Goal: Task Accomplishment & Management: Use online tool/utility

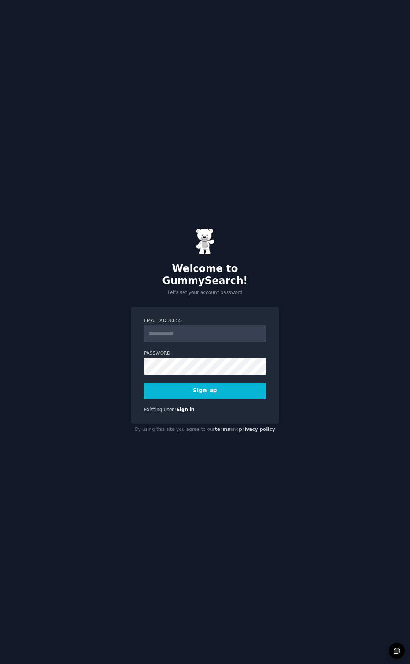
type input "**********"
click at [212, 385] on button "Sign up" at bounding box center [205, 391] width 122 height 16
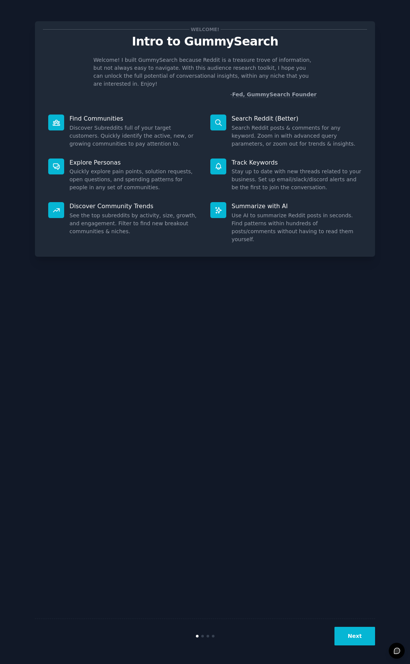
click at [352, 634] on button "Next" at bounding box center [354, 636] width 41 height 19
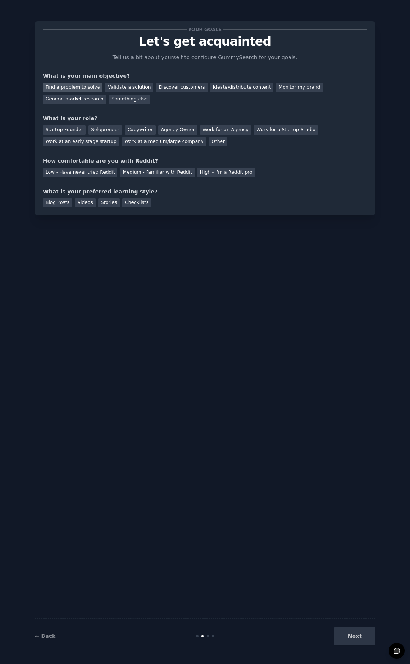
click at [75, 87] on div "Find a problem to solve" at bounding box center [73, 87] width 60 height 9
click at [106, 95] on div "General market research" at bounding box center [74, 99] width 63 height 9
click at [81, 90] on div "Find a problem to solve" at bounding box center [73, 87] width 60 height 9
click at [116, 84] on div "Validate a solution" at bounding box center [129, 87] width 48 height 9
click at [90, 129] on div "Solopreneur" at bounding box center [104, 129] width 33 height 9
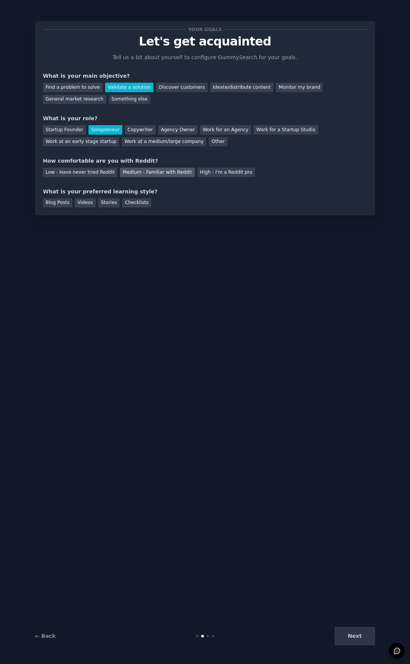
click at [129, 172] on div "Medium - Familiar with Reddit" at bounding box center [157, 172] width 74 height 9
click at [85, 205] on div "Videos" at bounding box center [85, 202] width 21 height 9
click at [355, 637] on button "Next" at bounding box center [354, 636] width 41 height 19
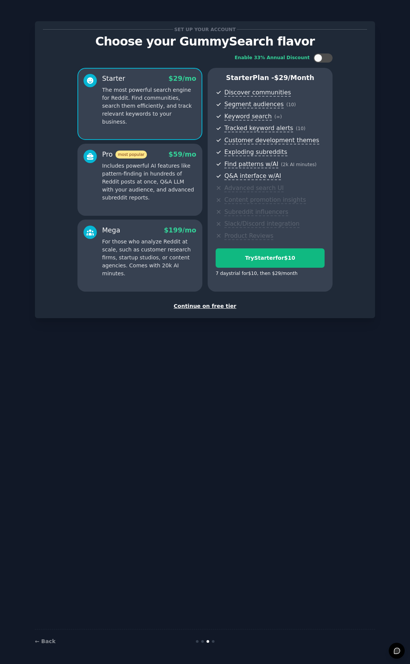
click at [208, 305] on div "Continue on free tier" at bounding box center [205, 306] width 324 height 8
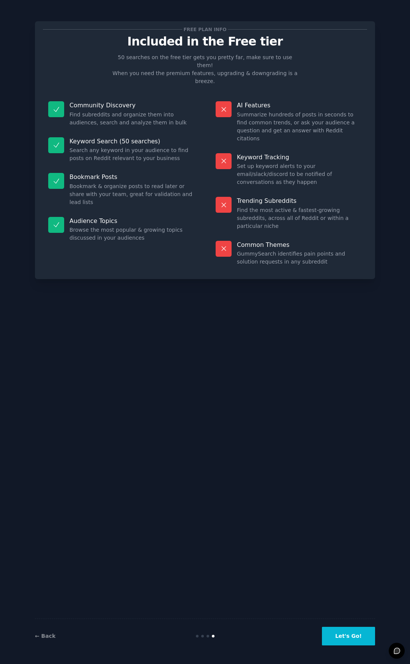
click at [358, 642] on button "Let's Go!" at bounding box center [348, 636] width 53 height 19
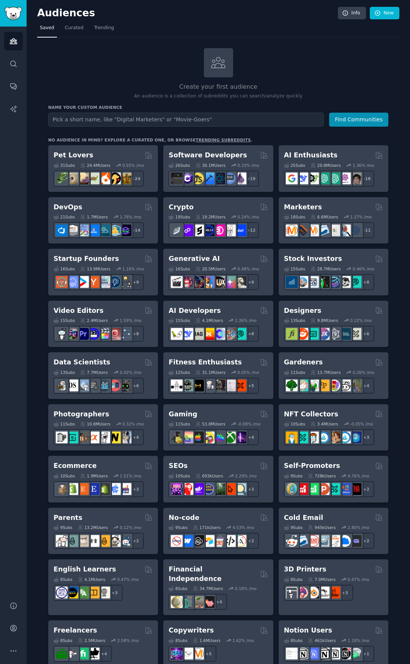
click at [130, 119] on input "text" at bounding box center [185, 120] width 275 height 14
click at [350, 119] on button "Find Communities" at bounding box center [358, 120] width 59 height 14
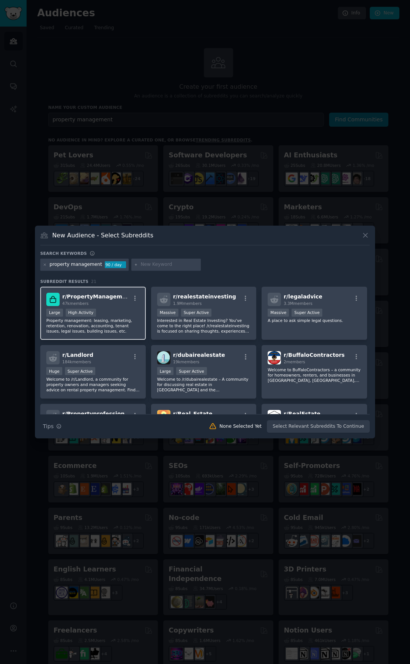
click at [118, 308] on div "r/ PropertyManagement 47k members Large High Activity Property management: leas…" at bounding box center [92, 313] width 105 height 53
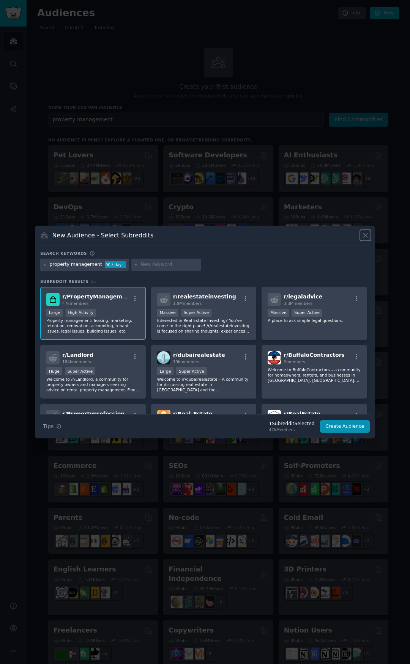
click at [363, 233] on icon at bounding box center [365, 235] width 8 height 8
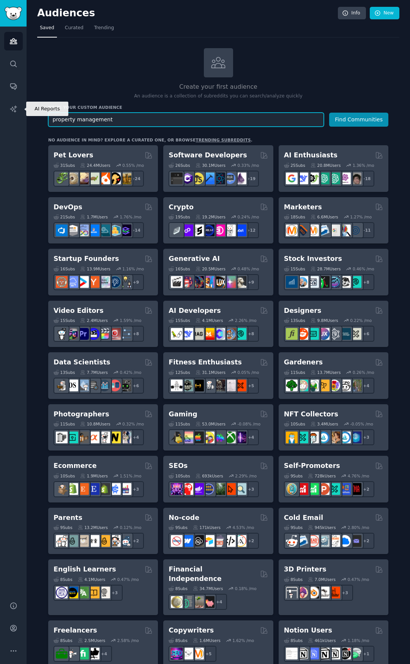
drag, startPoint x: 118, startPoint y: 121, endPoint x: -5, endPoint y: 118, distance: 122.2
click at [0, 118] on html "AI Reports Audiences Search Conversations AI Reports Help Account More Audience…" at bounding box center [205, 332] width 410 height 664
type input "The Villages"
click at [329, 113] on button "Find Communities" at bounding box center [358, 120] width 59 height 14
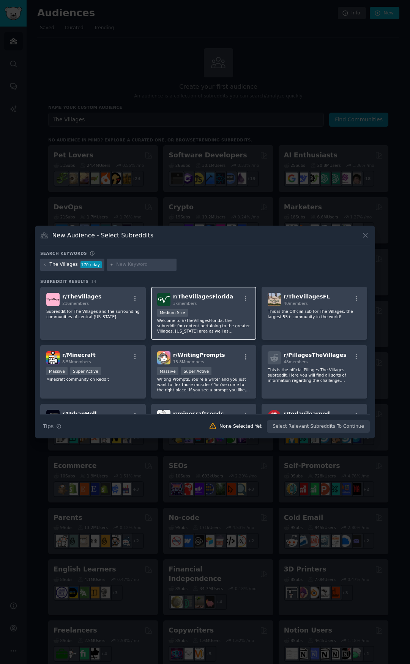
click at [225, 300] on div "r/ TheVillagesFlorida 3k members" at bounding box center [203, 299] width 93 height 13
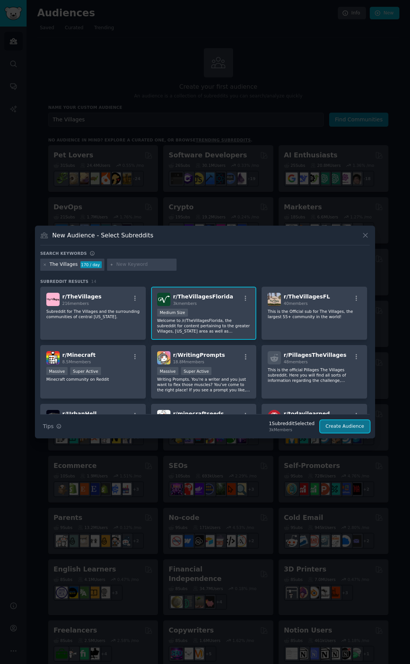
click at [348, 426] on button "Create Audience" at bounding box center [345, 426] width 50 height 13
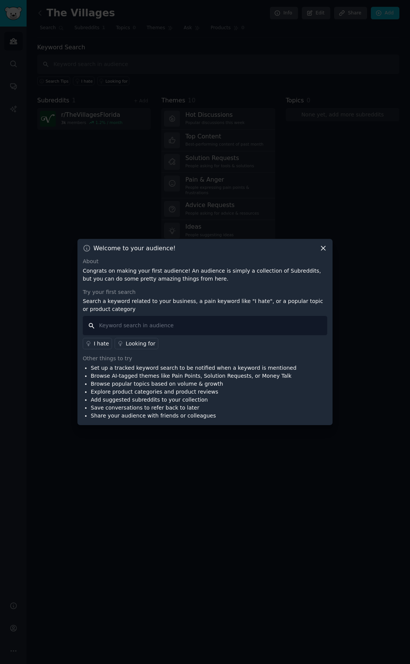
click at [146, 327] on input "text" at bounding box center [205, 325] width 244 height 19
type input "p"
type input "house sitter"
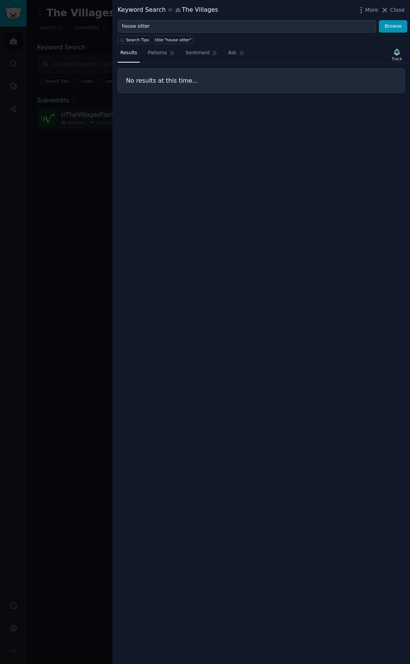
click at [393, 5] on div "Keyword Search in The Villages More Close" at bounding box center [260, 10] width 297 height 20
click at [393, 6] on span "Close" at bounding box center [397, 10] width 14 height 8
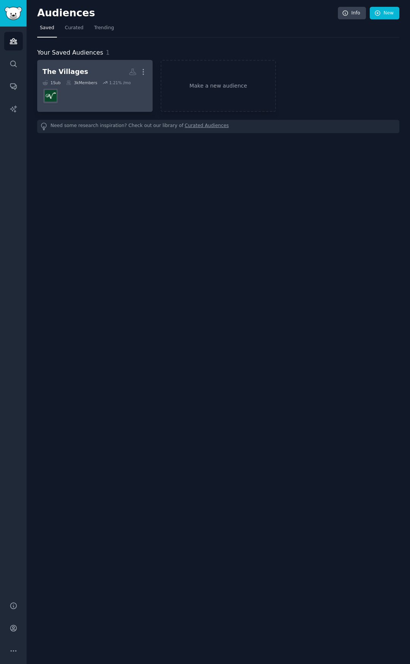
click at [99, 89] on dd at bounding box center [94, 95] width 105 height 21
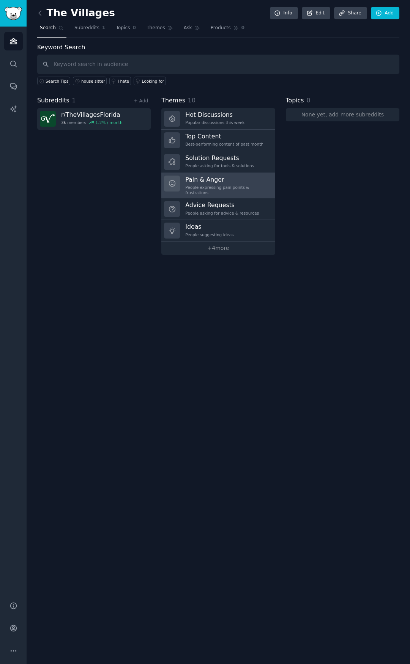
click at [207, 181] on h3 "Pain & Anger" at bounding box center [227, 180] width 84 height 8
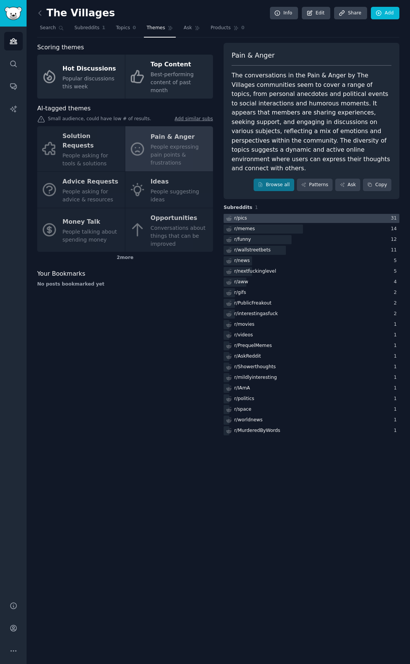
click at [262, 214] on div at bounding box center [311, 218] width 176 height 9
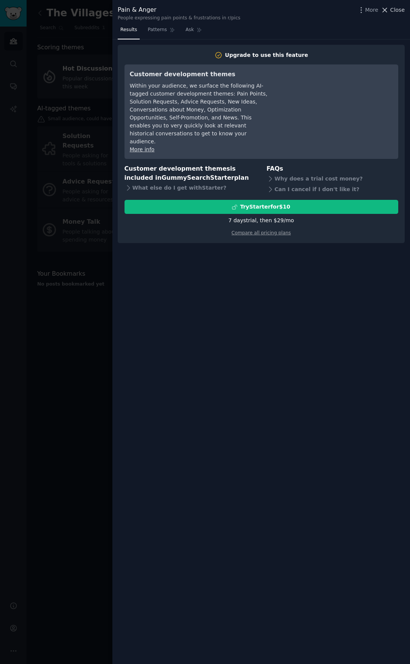
click at [265, 10] on span "Close" at bounding box center [397, 10] width 14 height 8
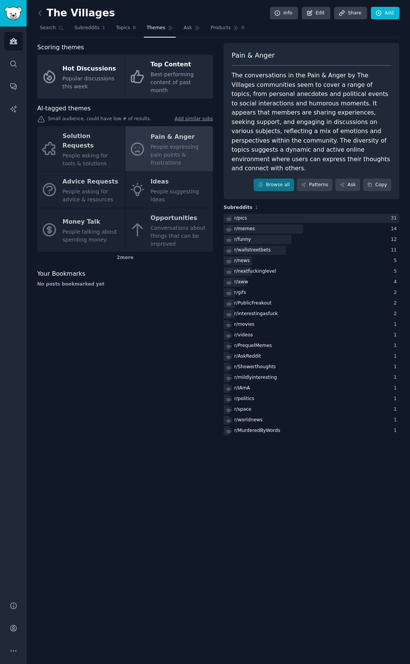
click at [157, 174] on div "Solution Requests People asking for tools & solutions Pain & Anger People expre…" at bounding box center [125, 189] width 176 height 126
click at [179, 174] on div "Solution Requests People asking for tools & solutions Pain & Anger People expre…" at bounding box center [125, 189] width 176 height 126
click at [71, 176] on div "Solution Requests People asking for tools & solutions Pain & Anger People expre…" at bounding box center [125, 189] width 176 height 126
click at [73, 166] on div "Solution Requests People asking for tools & solutions Pain & Anger People expre…" at bounding box center [125, 189] width 176 height 126
click at [116, 25] on span "Topics" at bounding box center [123, 28] width 14 height 7
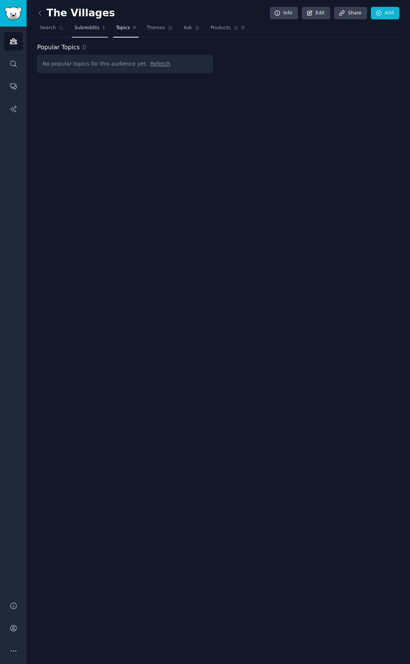
click at [89, 30] on span "Subreddits" at bounding box center [86, 28] width 25 height 7
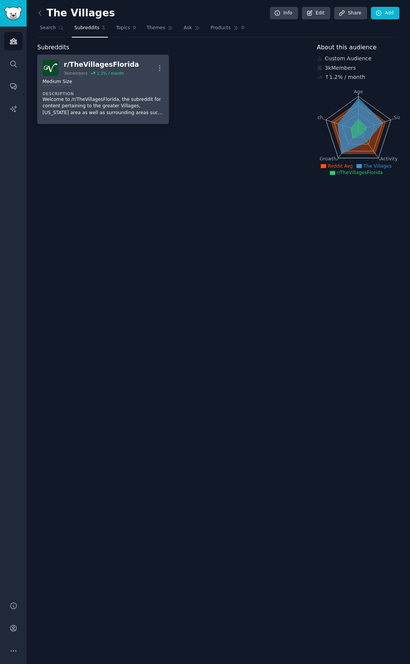
click at [97, 96] on p "Welcome to /r/TheVillagesFlorida, the subreddit for content pertaining to the g…" at bounding box center [102, 106] width 121 height 20
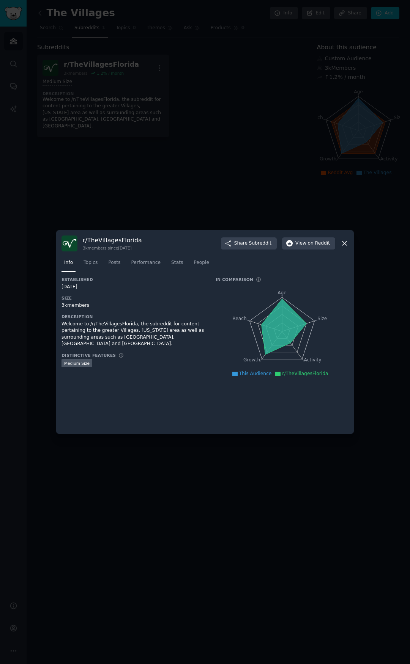
click at [265, 243] on icon at bounding box center [344, 243] width 8 height 8
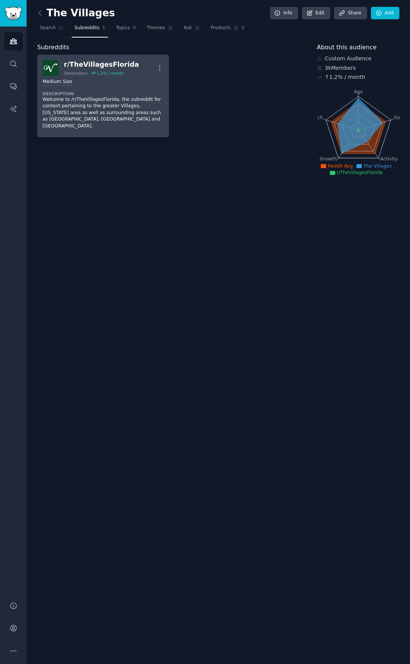
click at [132, 116] on p "Welcome to /r/TheVillagesFlorida, the subreddit for content pertaining to the g…" at bounding box center [102, 112] width 121 height 33
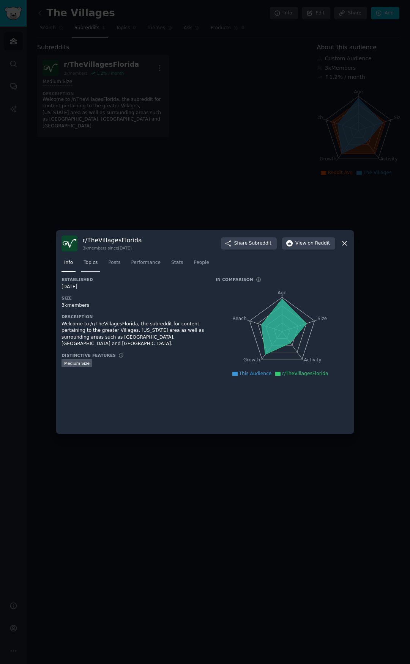
click at [91, 263] on span "Topics" at bounding box center [90, 262] width 14 height 7
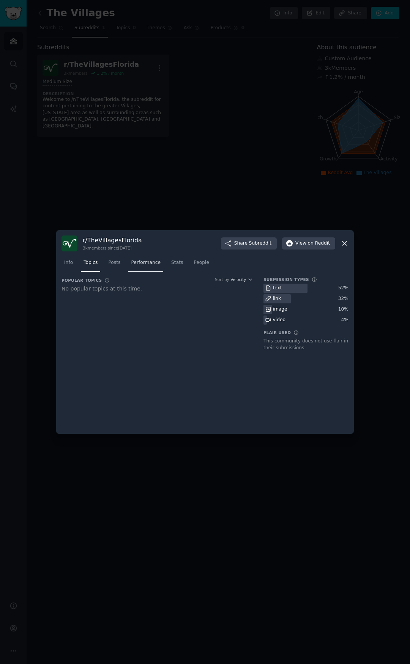
click at [133, 265] on span "Performance" at bounding box center [146, 262] width 30 height 7
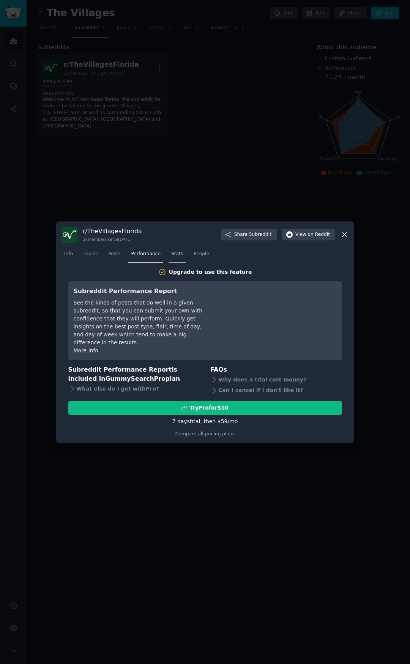
click at [171, 257] on span "Stats" at bounding box center [177, 254] width 12 height 7
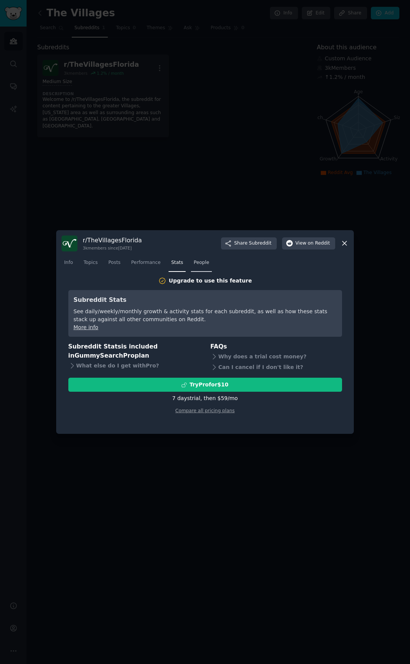
click at [193, 264] on span "People" at bounding box center [201, 262] width 16 height 7
click at [265, 241] on icon at bounding box center [344, 243] width 8 height 8
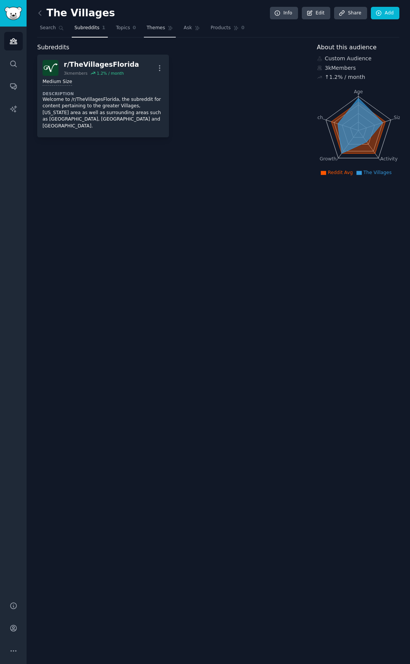
click at [155, 29] on span "Themes" at bounding box center [155, 28] width 19 height 7
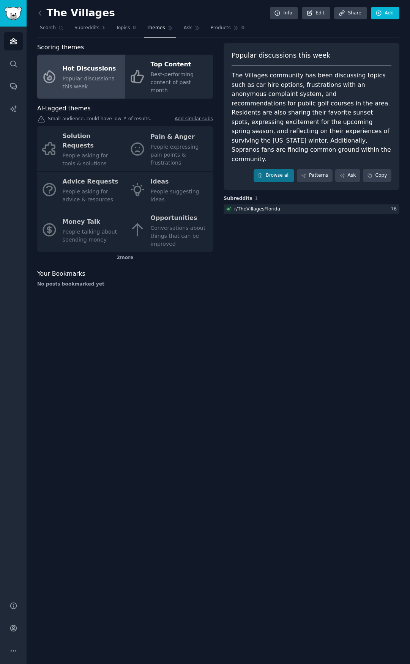
click at [171, 141] on div "Solution Requests People asking for tools & solutions Pain & Anger People expre…" at bounding box center [125, 189] width 176 height 126
click at [120, 252] on div "2 more" at bounding box center [125, 258] width 176 height 12
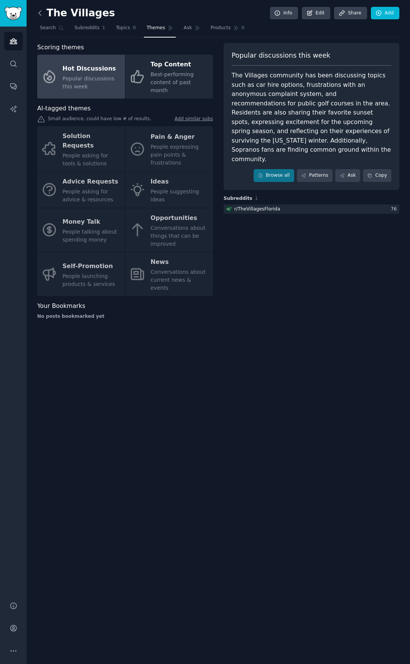
click at [41, 13] on icon at bounding box center [40, 13] width 8 height 8
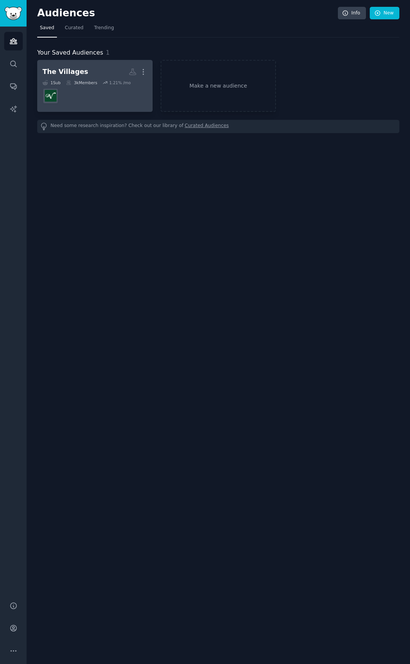
click at [120, 88] on dd at bounding box center [94, 95] width 105 height 21
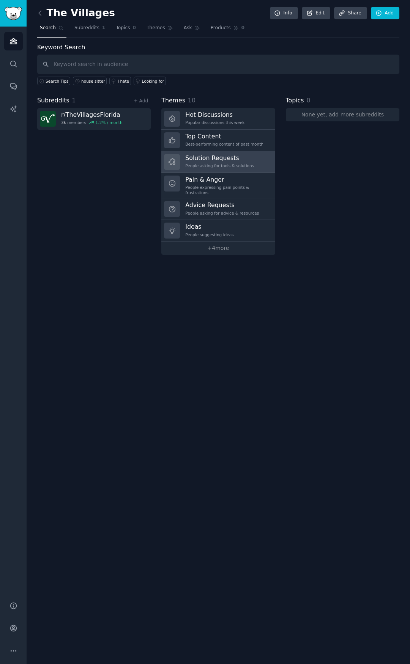
click at [216, 162] on h3 "Solution Requests" at bounding box center [219, 158] width 69 height 8
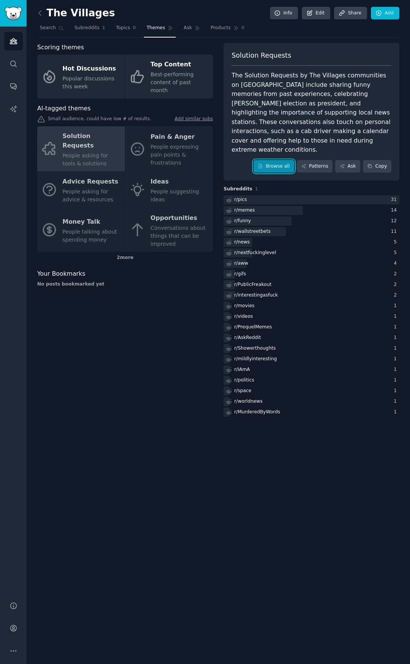
click at [265, 160] on link "Browse all" at bounding box center [273, 166] width 41 height 13
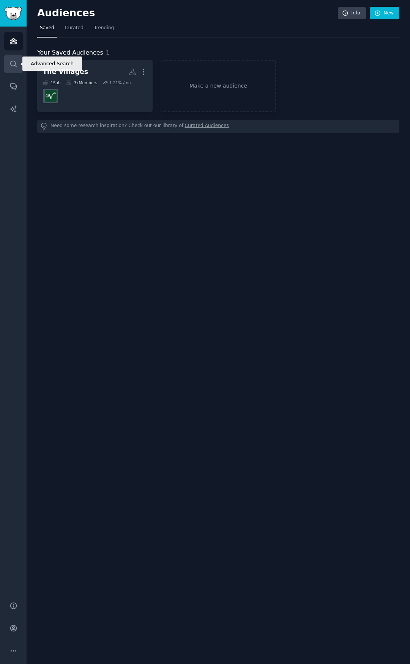
click at [7, 62] on link "Search" at bounding box center [13, 64] width 19 height 19
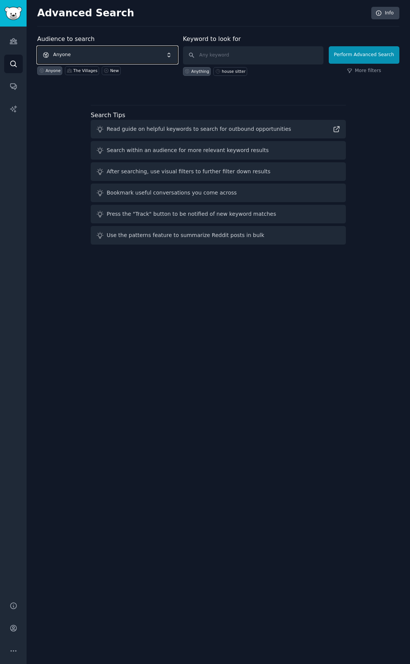
click at [110, 53] on span "Anyone" at bounding box center [107, 54] width 140 height 17
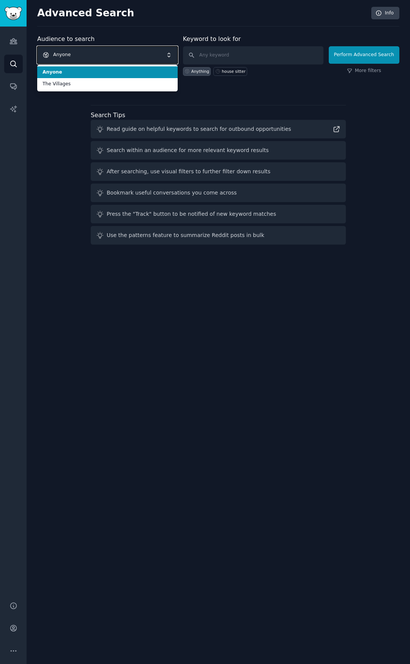
click at [110, 53] on span "Anyone" at bounding box center [107, 54] width 140 height 17
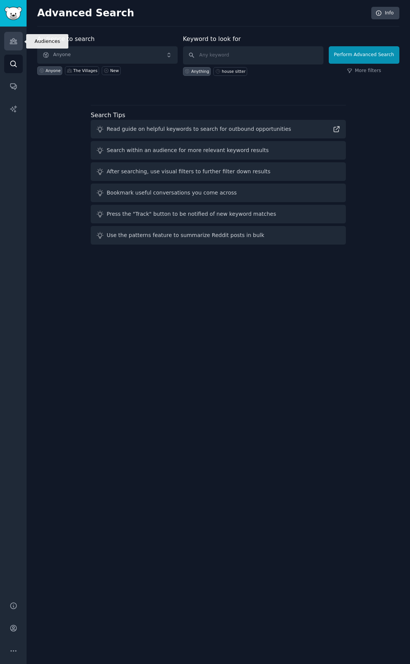
click at [13, 42] on icon "Sidebar" at bounding box center [13, 41] width 8 height 8
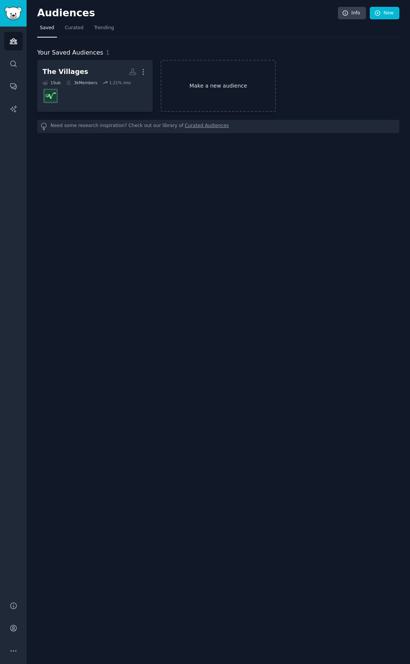
click at [221, 89] on link "Make a new audience" at bounding box center [217, 86] width 115 height 52
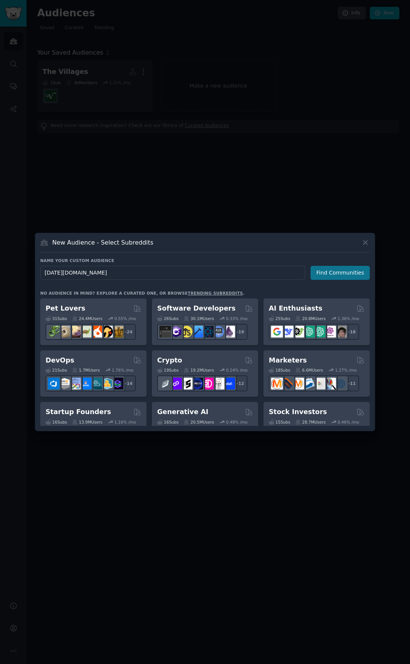
type input "monday.com"
click at [346, 273] on button "Find Communities" at bounding box center [339, 273] width 59 height 14
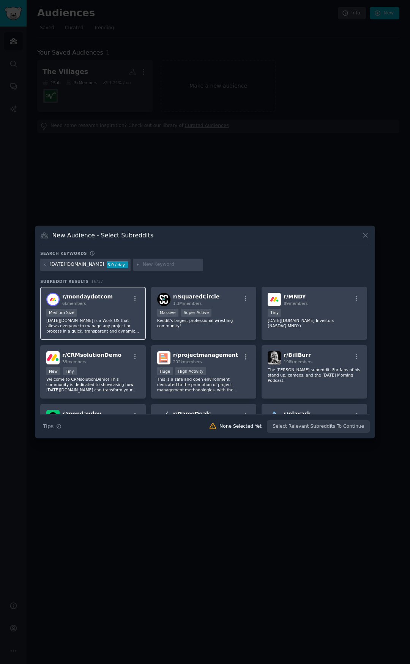
click at [117, 308] on div "r/ mondaydotcom 6k members Medium Size monday.com is a Work OS that allows ever…" at bounding box center [92, 313] width 105 height 53
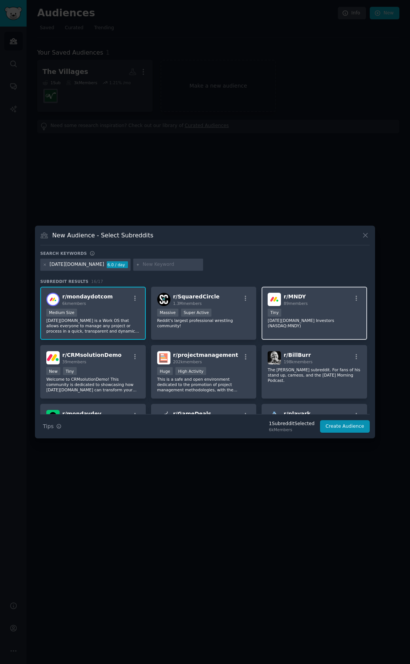
click at [322, 321] on p "Monday.com Investors (NASDAQ:MNDY)" at bounding box center [313, 323] width 93 height 11
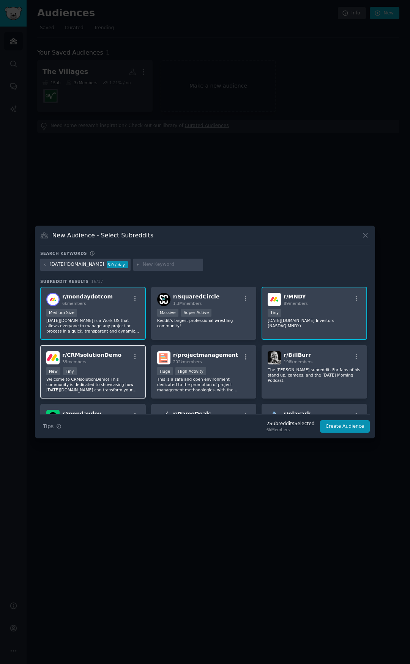
click at [118, 373] on div "New Tiny" at bounding box center [92, 371] width 93 height 9
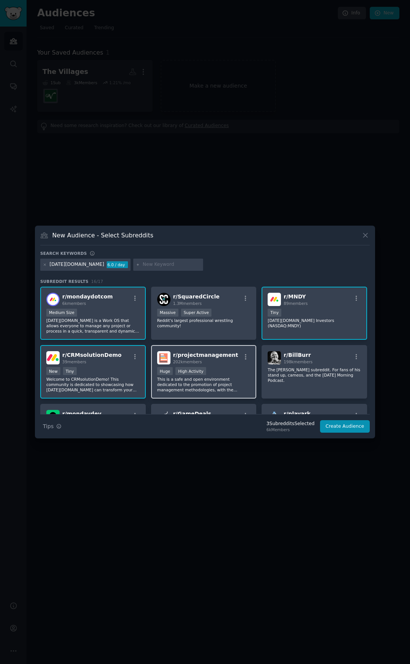
scroll to position [38, 0]
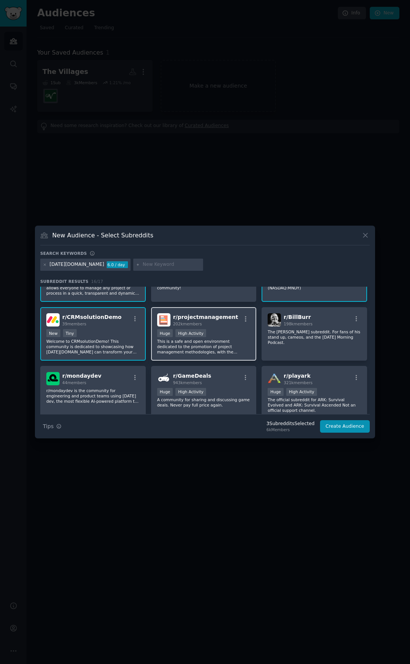
click at [230, 344] on p "This is a safe and open environment dedicated to the promotion of project manag…" at bounding box center [203, 347] width 93 height 16
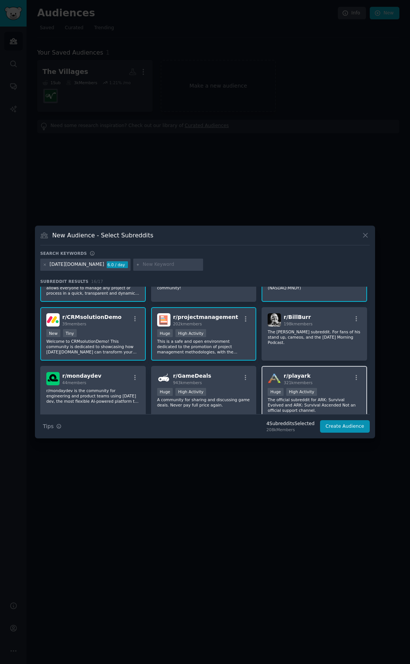
scroll to position [76, 0]
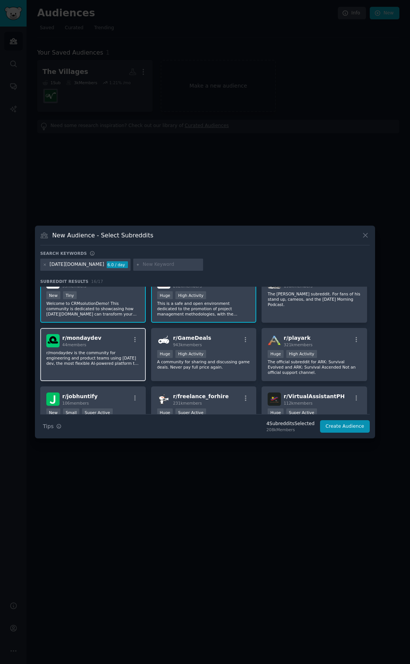
click at [94, 366] on div "r/ mondaydev 44 members r/mondaydev is the community for engineering and produc…" at bounding box center [92, 354] width 105 height 53
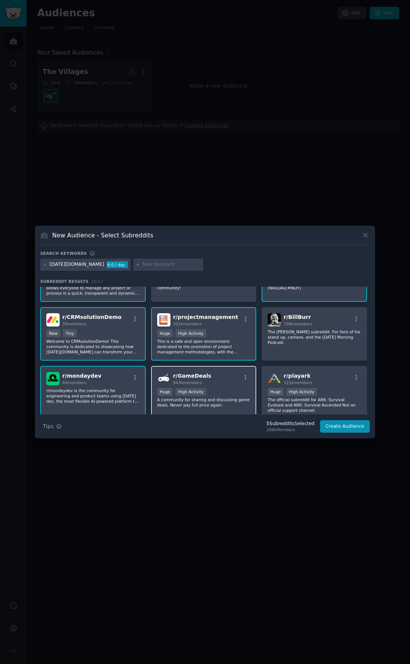
scroll to position [0, 0]
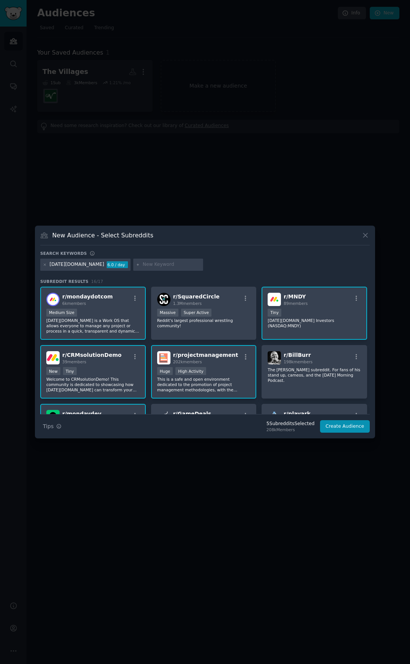
click at [143, 266] on input "text" at bounding box center [172, 264] width 58 height 7
type input "CRM"
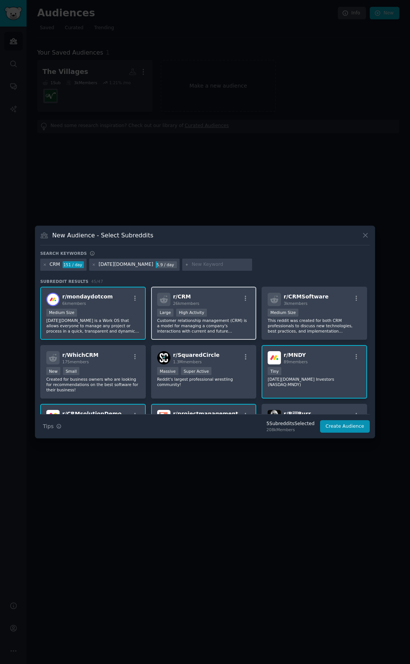
click at [227, 325] on p "Customer relationship management (CRM) is a model for managing a company's inte…" at bounding box center [203, 326] width 93 height 16
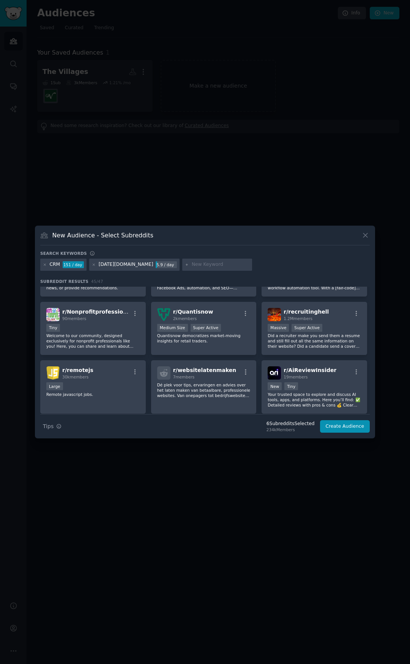
scroll to position [721, 0]
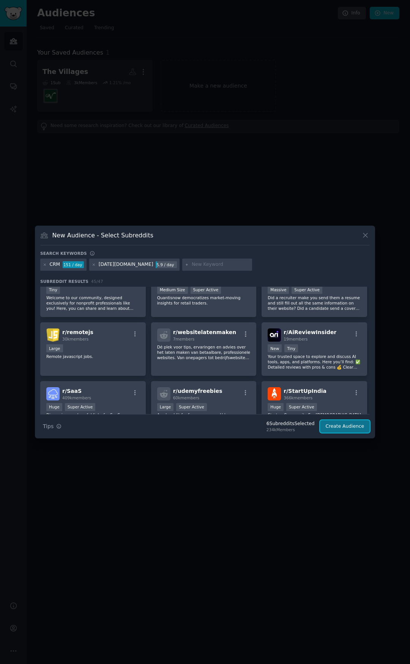
click at [345, 430] on button "Create Audience" at bounding box center [345, 426] width 50 height 13
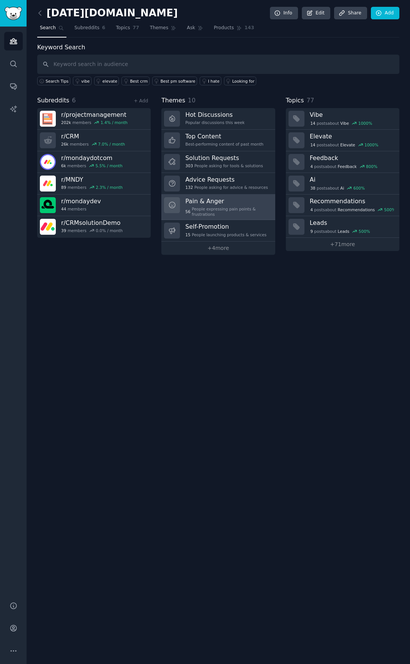
click at [207, 202] on h3 "Pain & Anger" at bounding box center [227, 201] width 84 height 8
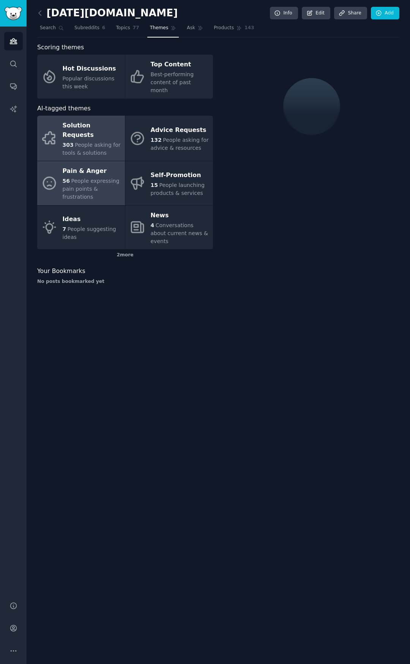
click at [94, 142] on span "People asking for tools & solutions" at bounding box center [92, 149] width 58 height 14
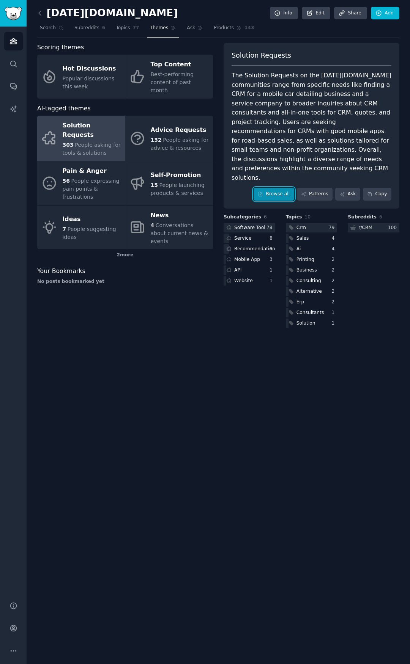
click at [286, 188] on link "Browse all" at bounding box center [273, 194] width 41 height 13
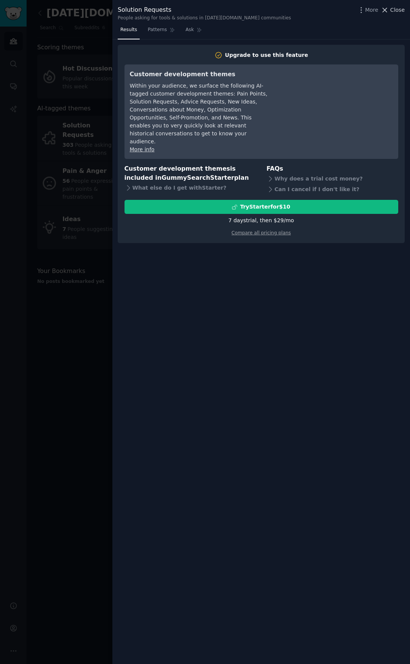
click at [403, 7] on span "Close" at bounding box center [397, 10] width 14 height 8
